Goal: Obtain resource: Download file/media

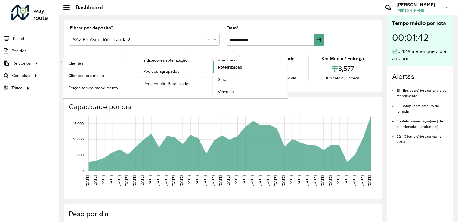
click at [228, 66] on span "Roteirização" at bounding box center [230, 67] width 24 height 6
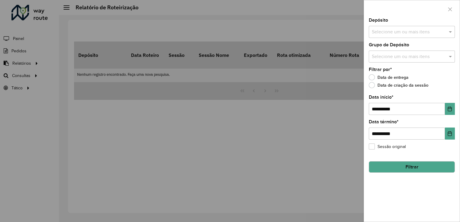
click at [384, 31] on input "text" at bounding box center [408, 32] width 77 height 7
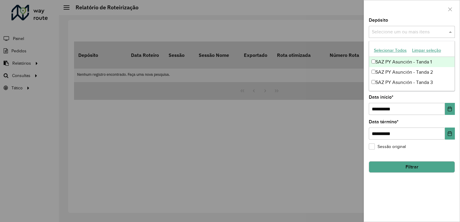
click at [390, 60] on div "SAZ PY Asunción - Tanda 1" at bounding box center [411, 62] width 85 height 10
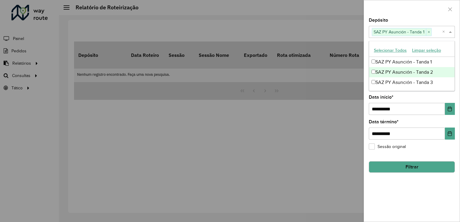
click at [388, 69] on div "SAZ PY Asunción - Tanda 2" at bounding box center [411, 72] width 85 height 10
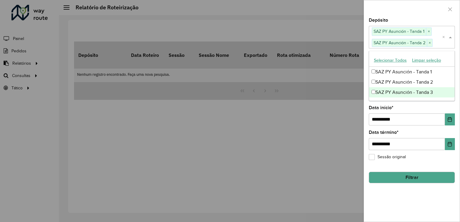
click at [389, 88] on div "SAZ PY Asunción - Tanda 3" at bounding box center [411, 92] width 85 height 10
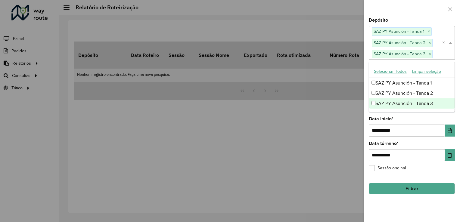
click at [402, 119] on div "**********" at bounding box center [412, 127] width 86 height 20
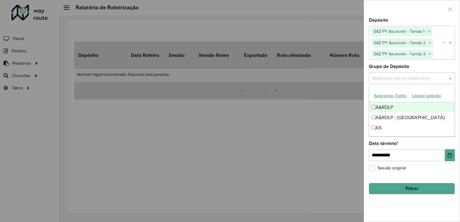
click at [386, 78] on input "text" at bounding box center [408, 78] width 77 height 7
click at [380, 106] on div "A&RDLP" at bounding box center [411, 107] width 85 height 10
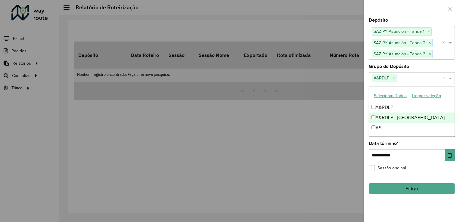
click at [383, 118] on div "A&RDLP - [GEOGRAPHIC_DATA]" at bounding box center [411, 118] width 85 height 10
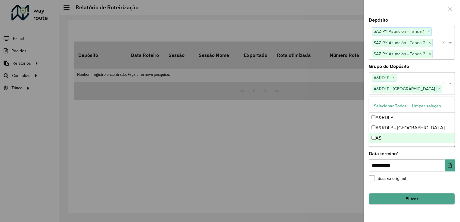
click at [381, 135] on div "AS" at bounding box center [411, 138] width 85 height 10
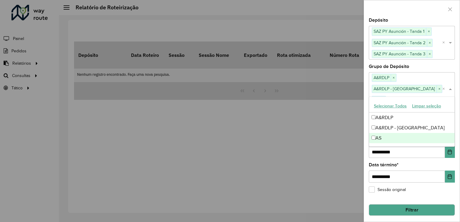
click at [414, 163] on div "**********" at bounding box center [412, 173] width 86 height 20
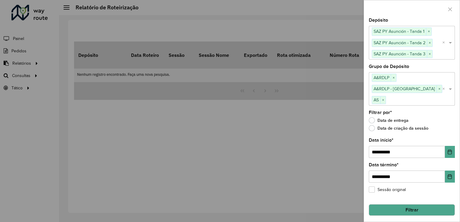
click at [406, 204] on button "Filtrar" at bounding box center [412, 209] width 86 height 11
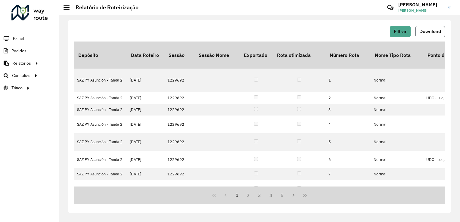
click at [425, 29] on span "Download" at bounding box center [430, 31] width 22 height 5
click at [211, 26] on div "Filtrar Download" at bounding box center [259, 31] width 371 height 11
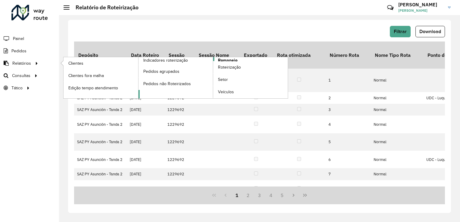
click at [239, 59] on link "Romaneio" at bounding box center [213, 77] width 150 height 41
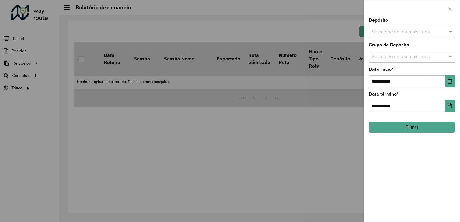
click at [400, 32] on input "text" at bounding box center [408, 32] width 77 height 7
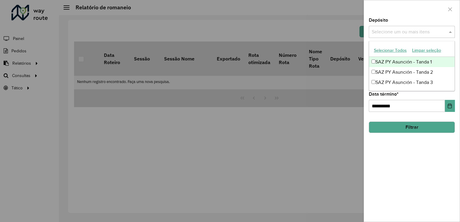
click at [390, 60] on div "SAZ PY Asunción - Tanda 1" at bounding box center [411, 62] width 85 height 10
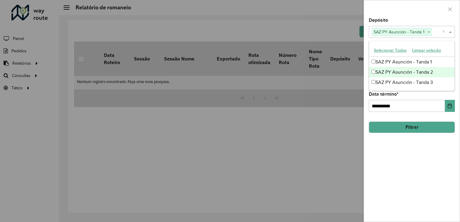
click at [385, 72] on div "SAZ PY Asunción - Tanda 2" at bounding box center [411, 72] width 85 height 10
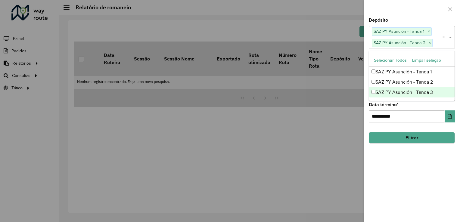
click at [385, 92] on div "SAZ PY Asunción - Tanda 3" at bounding box center [411, 92] width 85 height 10
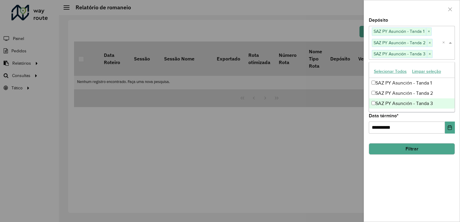
click at [420, 119] on div "**********" at bounding box center [412, 124] width 86 height 20
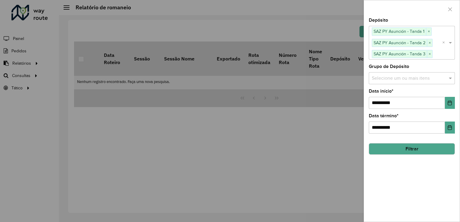
click at [393, 75] on input "text" at bounding box center [408, 78] width 77 height 7
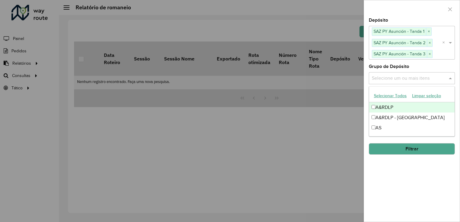
click at [377, 107] on div "A&RDLP" at bounding box center [411, 107] width 85 height 10
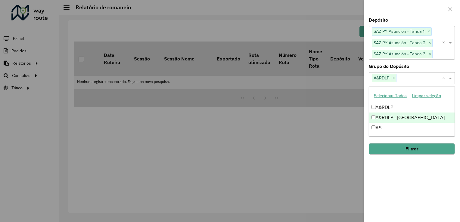
click at [379, 119] on div "A&RDLP - [GEOGRAPHIC_DATA]" at bounding box center [411, 118] width 85 height 10
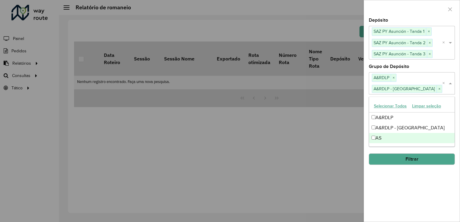
click at [378, 138] on div "AS" at bounding box center [411, 138] width 85 height 10
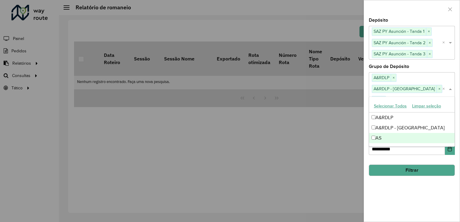
click at [401, 160] on hb-field-button "Filtrar" at bounding box center [412, 168] width 86 height 16
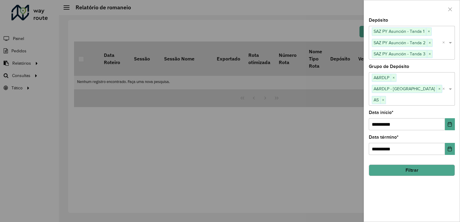
click at [404, 165] on button "Filtrar" at bounding box center [412, 170] width 86 height 11
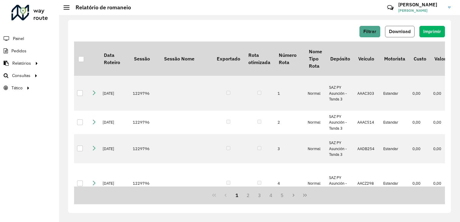
click at [399, 29] on span "Download" at bounding box center [400, 31] width 22 height 5
